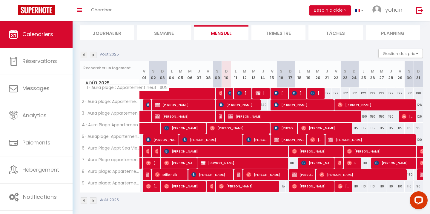
scroll to position [65, 0]
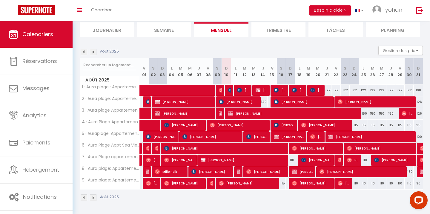
click at [84, 50] on img at bounding box center [84, 52] width 7 height 7
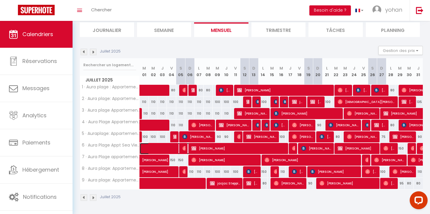
click at [185, 147] on span at bounding box center [173, 148] width 55 height 11
select select "OK"
select select "0"
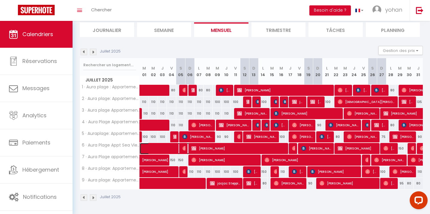
select select "1"
select select
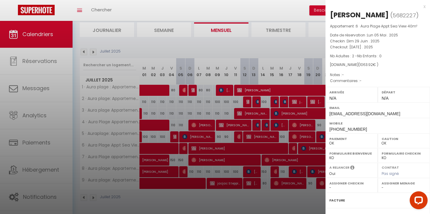
click at [194, 148] on div at bounding box center [215, 107] width 430 height 214
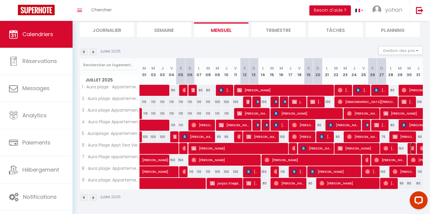
click at [413, 148] on img at bounding box center [413, 148] width 5 height 5
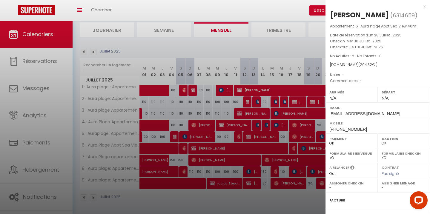
scroll to position [64, 0]
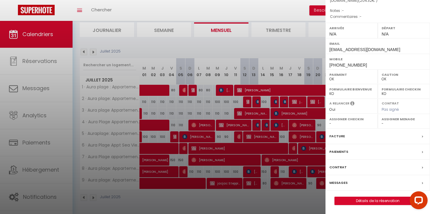
click at [341, 183] on label "Messages" at bounding box center [338, 183] width 18 height 6
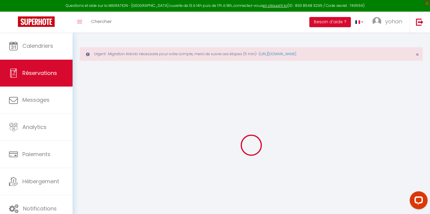
select select
checkbox input "false"
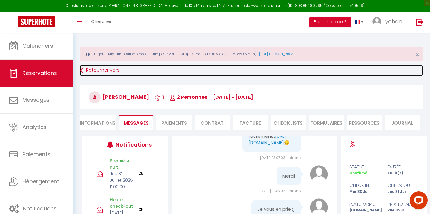
click at [95, 71] on link "Retourner vers" at bounding box center [251, 70] width 343 height 11
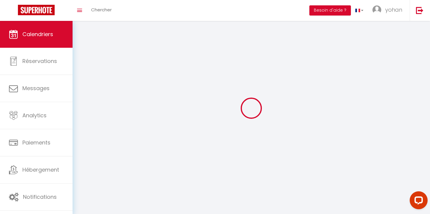
scroll to position [33, 0]
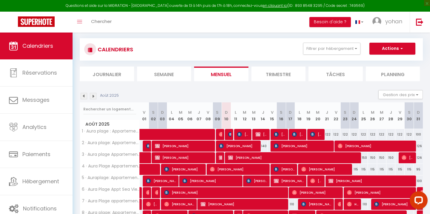
click at [85, 97] on img at bounding box center [84, 96] width 7 height 7
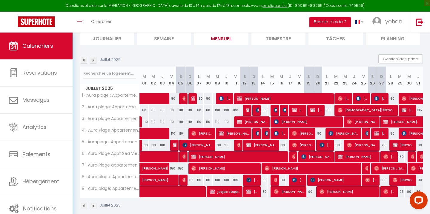
scroll to position [77, 0]
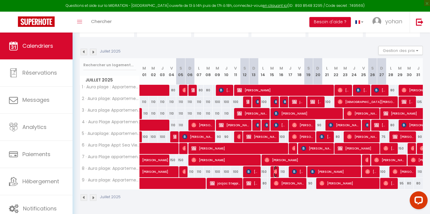
click at [276, 172] on img at bounding box center [276, 171] width 5 height 5
select select "OK"
select select "0"
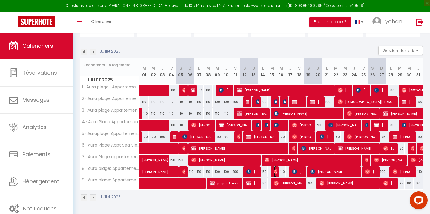
select select "1"
select select
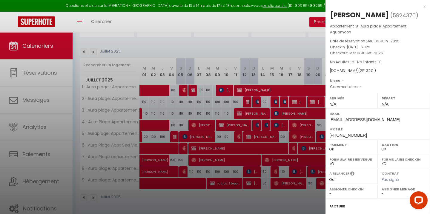
click at [276, 172] on div at bounding box center [215, 107] width 430 height 214
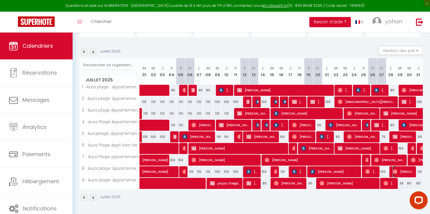
click at [400, 171] on span "[PERSON_NAME]" at bounding box center [402, 171] width 21 height 11
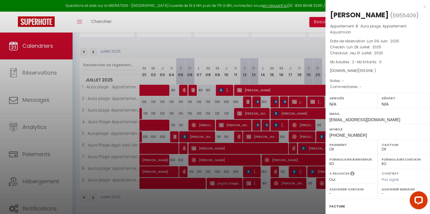
scroll to position [80, 0]
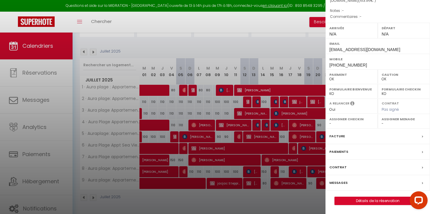
click at [337, 181] on label "Messages" at bounding box center [338, 183] width 18 height 6
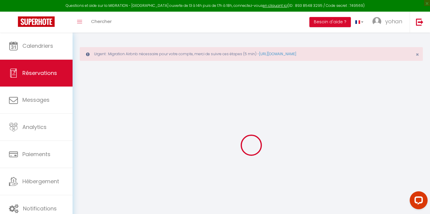
select select
checkbox input "false"
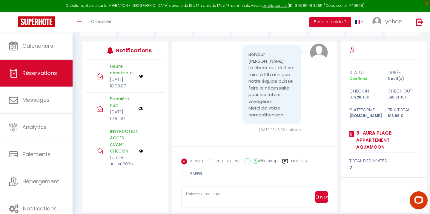
scroll to position [95, 0]
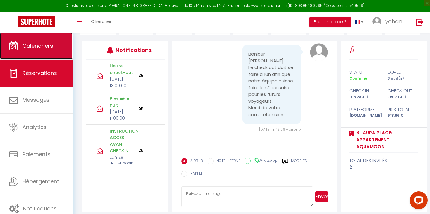
click at [30, 45] on span "Calendriers" at bounding box center [37, 45] width 31 height 7
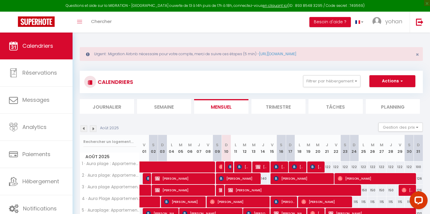
click at [87, 127] on img at bounding box center [84, 128] width 7 height 7
select select
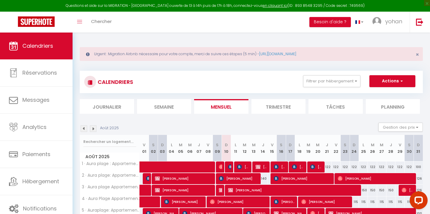
select select
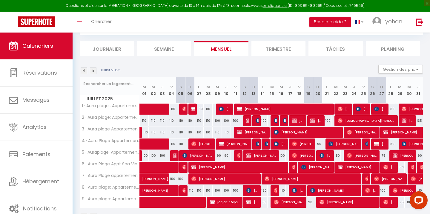
scroll to position [59, 0]
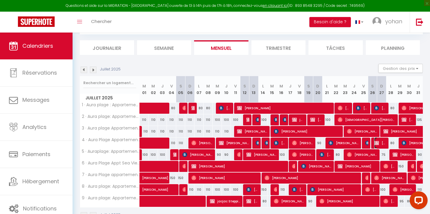
click at [382, 143] on span "[PERSON_NAME] [PERSON_NAME]" at bounding box center [380, 142] width 12 height 11
select select "OK"
select select "KO"
select select "0"
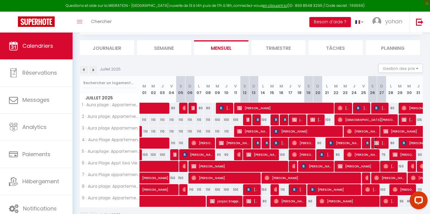
select select "1"
select select
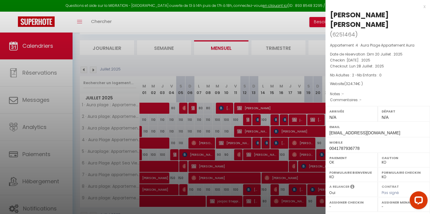
click at [288, 133] on div at bounding box center [215, 107] width 430 height 214
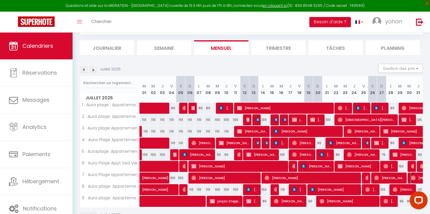
click at [413, 178] on img at bounding box center [413, 177] width 5 height 5
select select "OK"
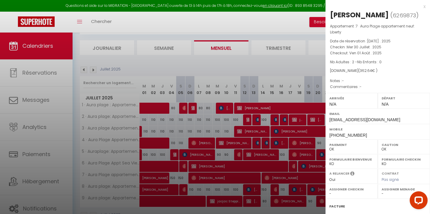
scroll to position [70, 0]
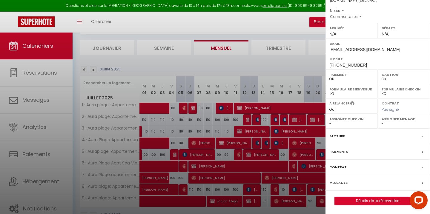
click at [342, 183] on label "Messages" at bounding box center [338, 183] width 18 height 6
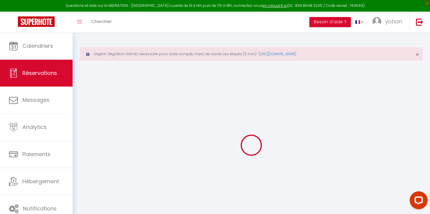
type input "[PERSON_NAME]"
type input "Schwaller"
type input "[EMAIL_ADDRESS][DOMAIN_NAME]"
type input "[PHONE_NUMBER]"
select select "FR"
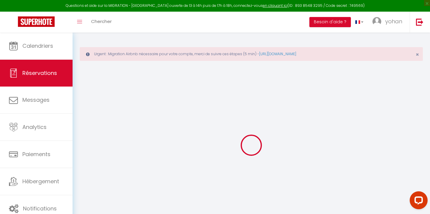
type input "53.1"
select select "56058"
select select "1"
select select
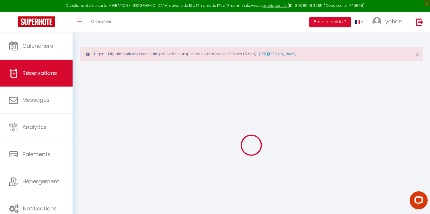
type input "2"
select select "12"
select select
type input "284"
checkbox input "false"
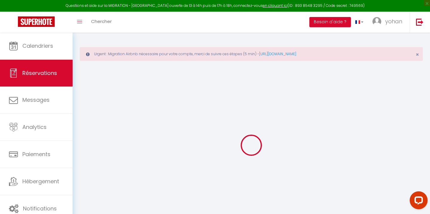
type input "0"
select select "1"
type input "0"
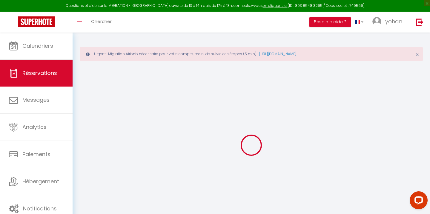
select select
select select "15"
checkbox input "false"
select select
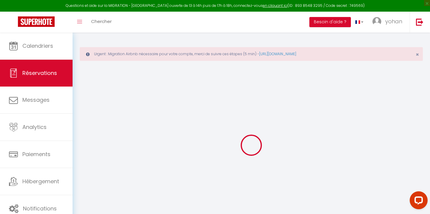
select select
checkbox input "false"
select select
checkbox input "false"
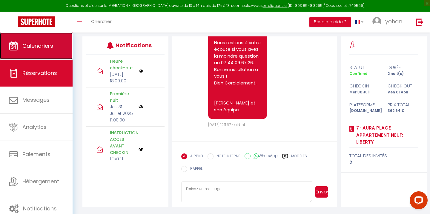
click at [44, 44] on span "Calendriers" at bounding box center [37, 45] width 31 height 7
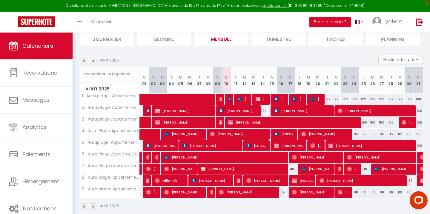
scroll to position [77, 0]
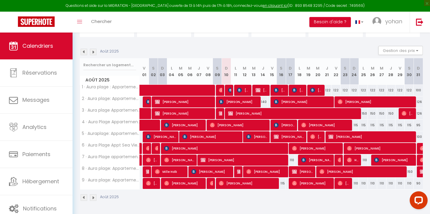
click at [84, 53] on img at bounding box center [84, 52] width 7 height 7
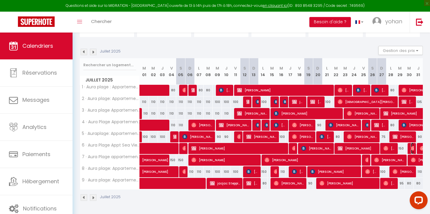
click at [411, 150] on img at bounding box center [413, 148] width 5 height 5
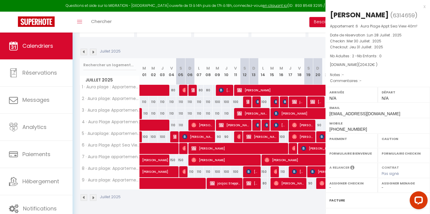
select select "OK"
select select "0"
select select "1"
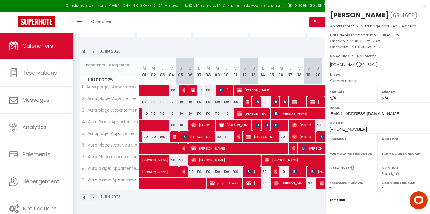
select select
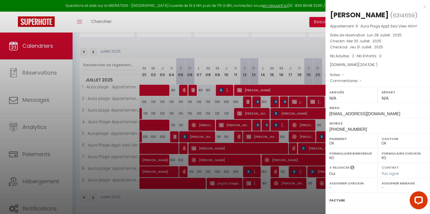
click at [411, 150] on label "Formulaire Checkin" at bounding box center [403, 153] width 44 height 6
click at [291, 168] on div at bounding box center [215, 107] width 430 height 214
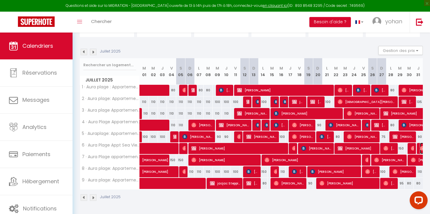
click at [422, 150] on img at bounding box center [421, 148] width 5 height 5
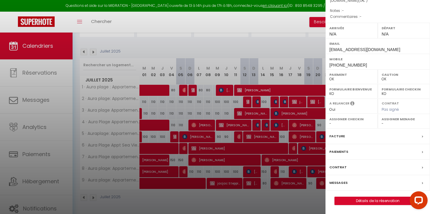
scroll to position [74, 0]
click at [340, 187] on div "Messages" at bounding box center [377, 183] width 104 height 16
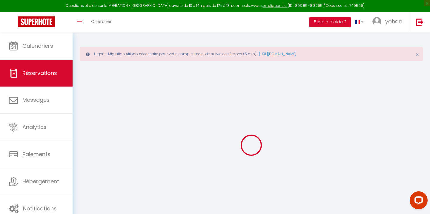
select select
checkbox input "false"
select select
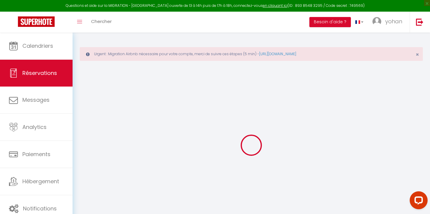
checkbox input "false"
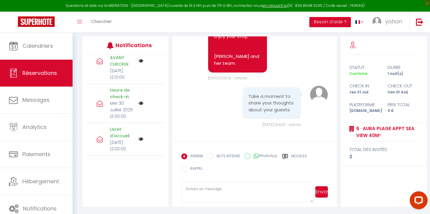
scroll to position [2609, 0]
click at [417, 20] on img at bounding box center [419, 21] width 7 height 7
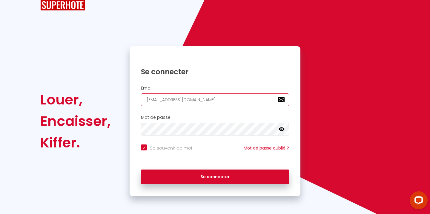
click at [192, 100] on input "[EMAIL_ADDRESS][DOMAIN_NAME]" at bounding box center [215, 99] width 148 height 13
type input "c"
checkbox input "true"
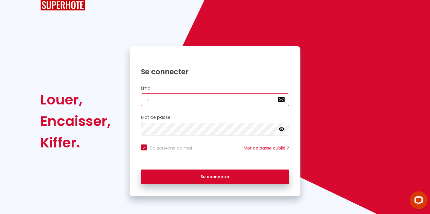
type input "[EMAIL_ADDRESS][DOMAIN_NAME]"
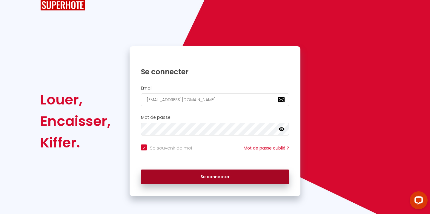
click at [203, 177] on button "Se connecter" at bounding box center [215, 176] width 148 height 15
checkbox input "true"
